Goal: Transaction & Acquisition: Book appointment/travel/reservation

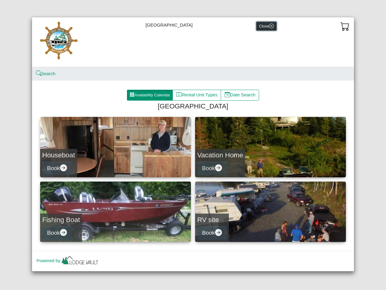
click at [266, 26] on button "Close" at bounding box center [267, 26] width 20 height 9
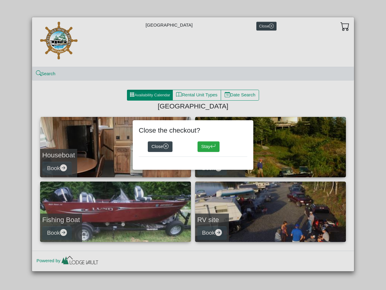
click at [46, 74] on div "Close the checkout? Close Stay" at bounding box center [193, 145] width 386 height 290
click at [150, 95] on div "Close the checkout? Close Stay" at bounding box center [193, 145] width 386 height 290
click at [197, 95] on div "Close the checkout? Close Stay" at bounding box center [193, 145] width 386 height 290
click at [241, 95] on div "Close the checkout? Close Stay" at bounding box center [193, 145] width 386 height 290
click at [116, 147] on div "Close the checkout? Close Stay" at bounding box center [193, 145] width 386 height 290
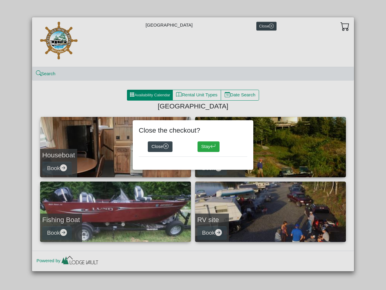
click at [58, 168] on div "Close the checkout? Close Stay" at bounding box center [193, 145] width 386 height 290
click at [271, 147] on div "Close the checkout? Close Stay" at bounding box center [193, 145] width 386 height 290
click at [213, 168] on div "Close the checkout? Close Stay" at bounding box center [193, 144] width 121 height 49
